Goal: Information Seeking & Learning: Learn about a topic

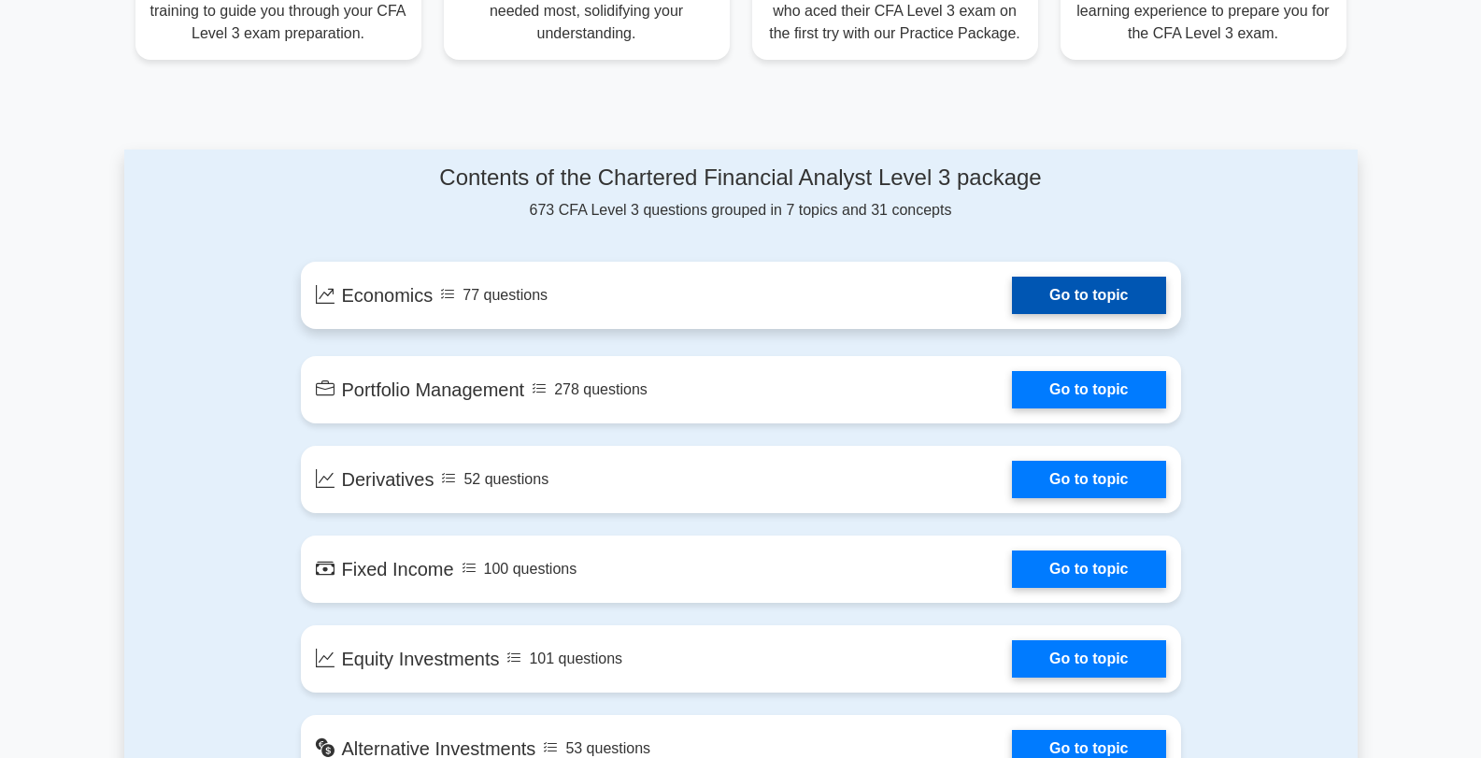
click at [1012, 303] on link "Go to topic" at bounding box center [1088, 295] width 153 height 37
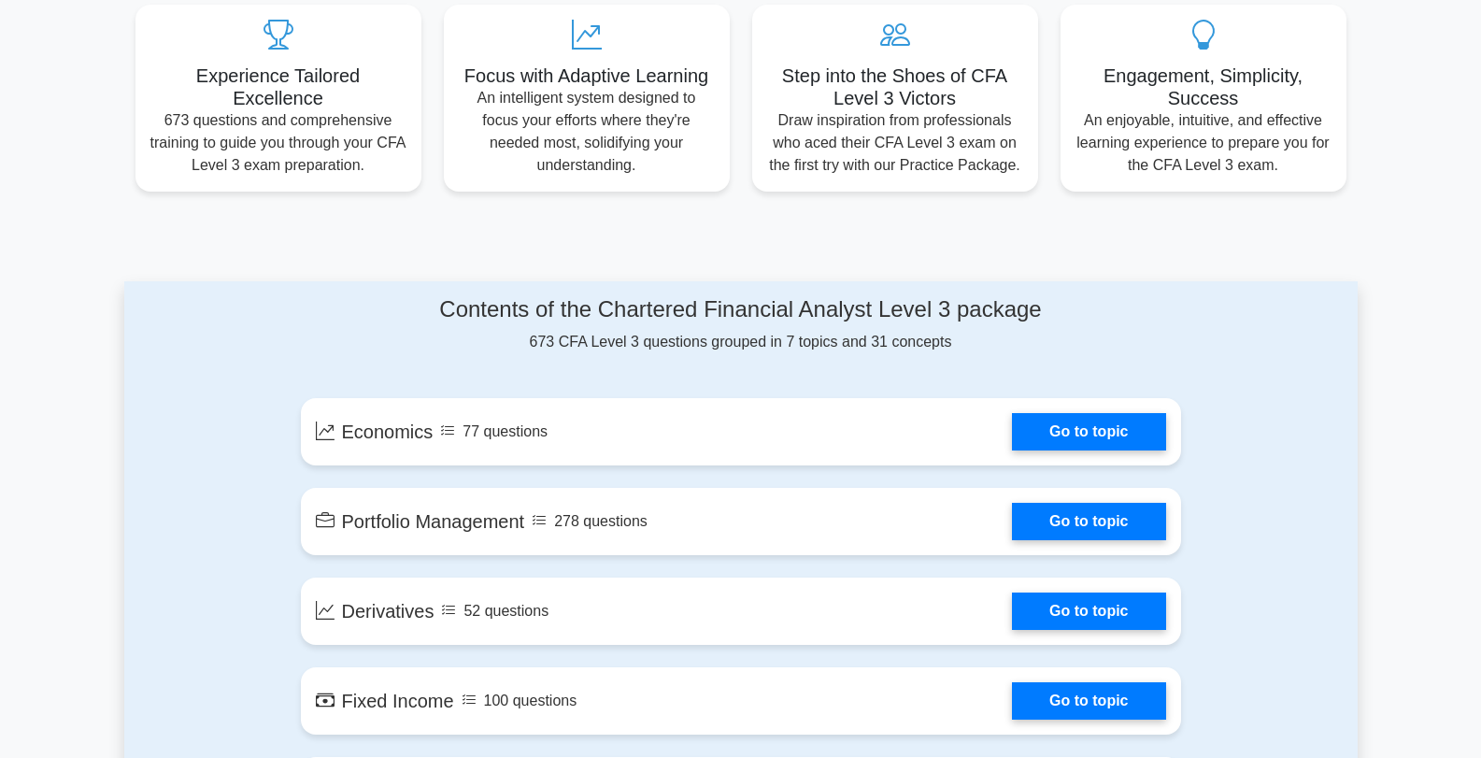
scroll to position [841, 0]
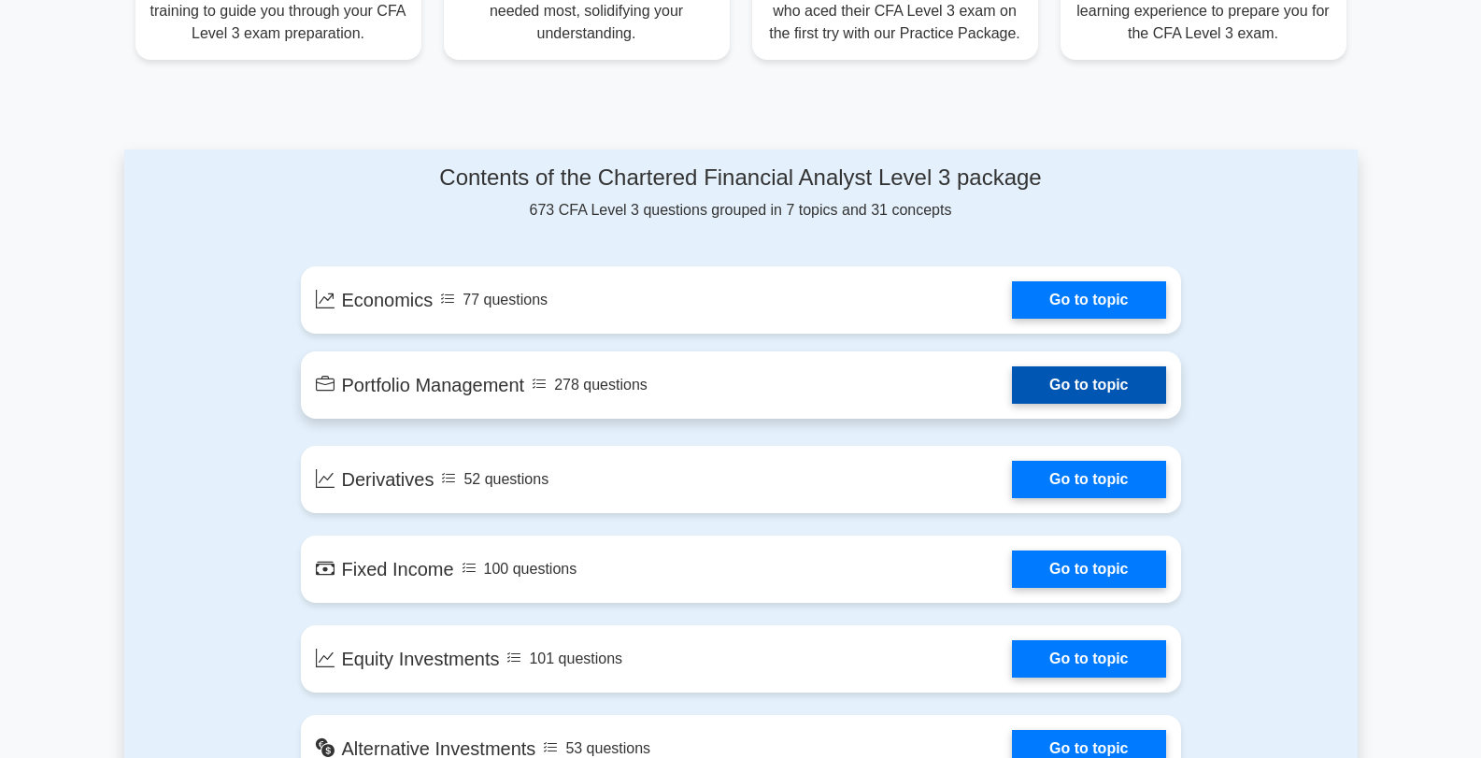
click at [1069, 399] on link "Go to topic" at bounding box center [1088, 384] width 153 height 37
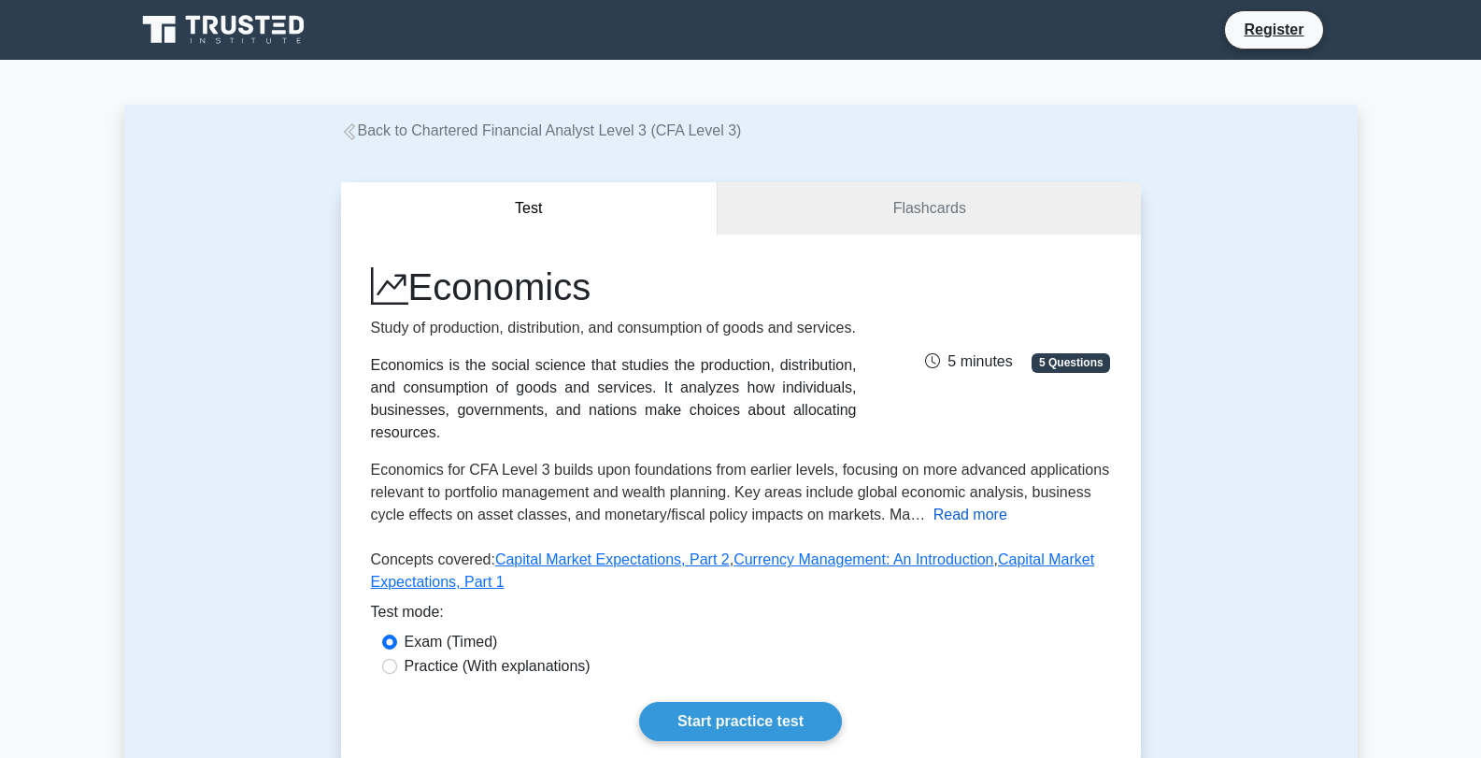
click at [952, 518] on button "Read more" at bounding box center [971, 515] width 74 height 22
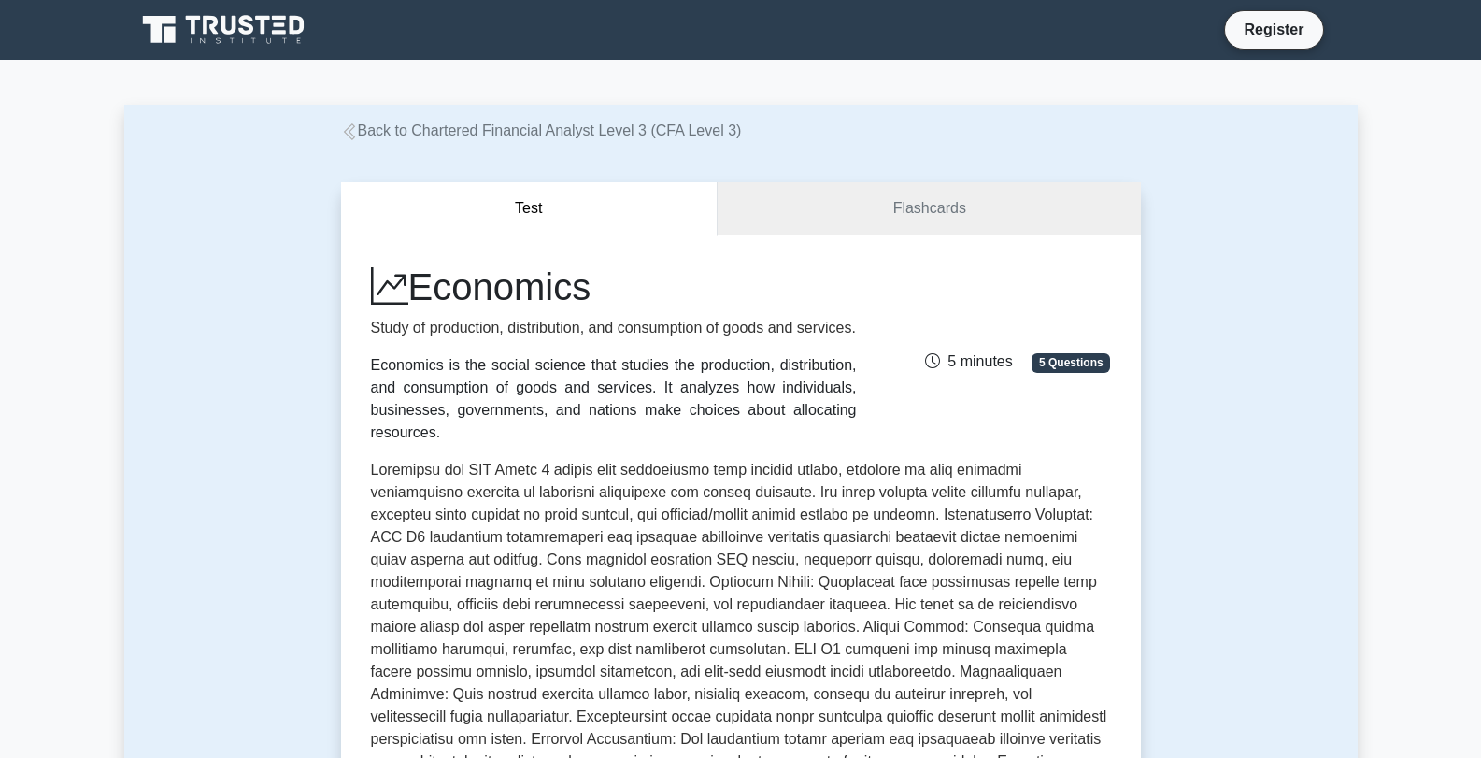
click at [1095, 364] on span "5 Questions" at bounding box center [1071, 362] width 78 height 19
